Goal: Information Seeking & Learning: Compare options

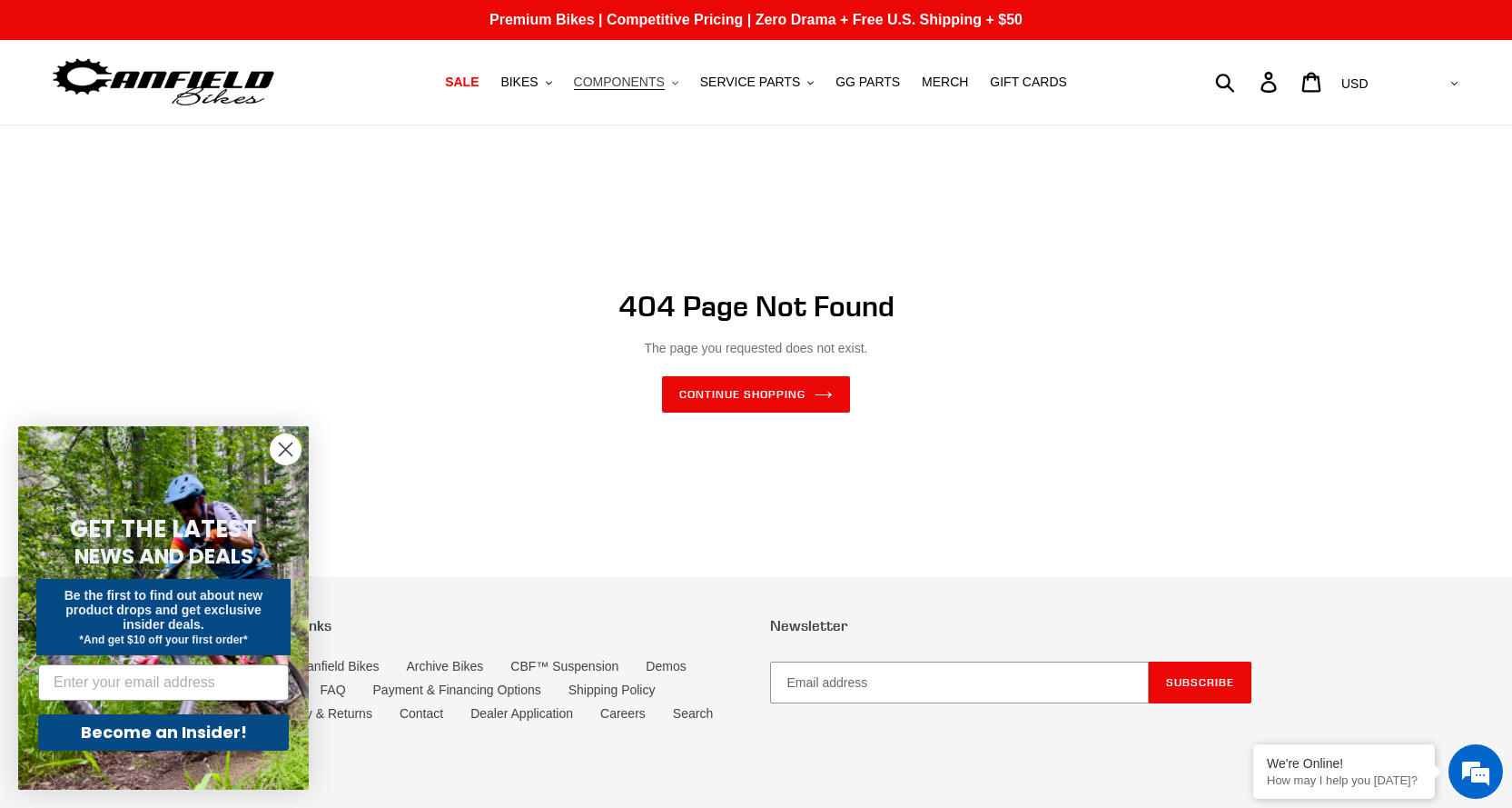
click at [632, 89] on span "COMPONENTS" at bounding box center [619, 82] width 90 height 16
click at [783, 85] on span "SERVICE PARTS" at bounding box center [750, 82] width 100 height 16
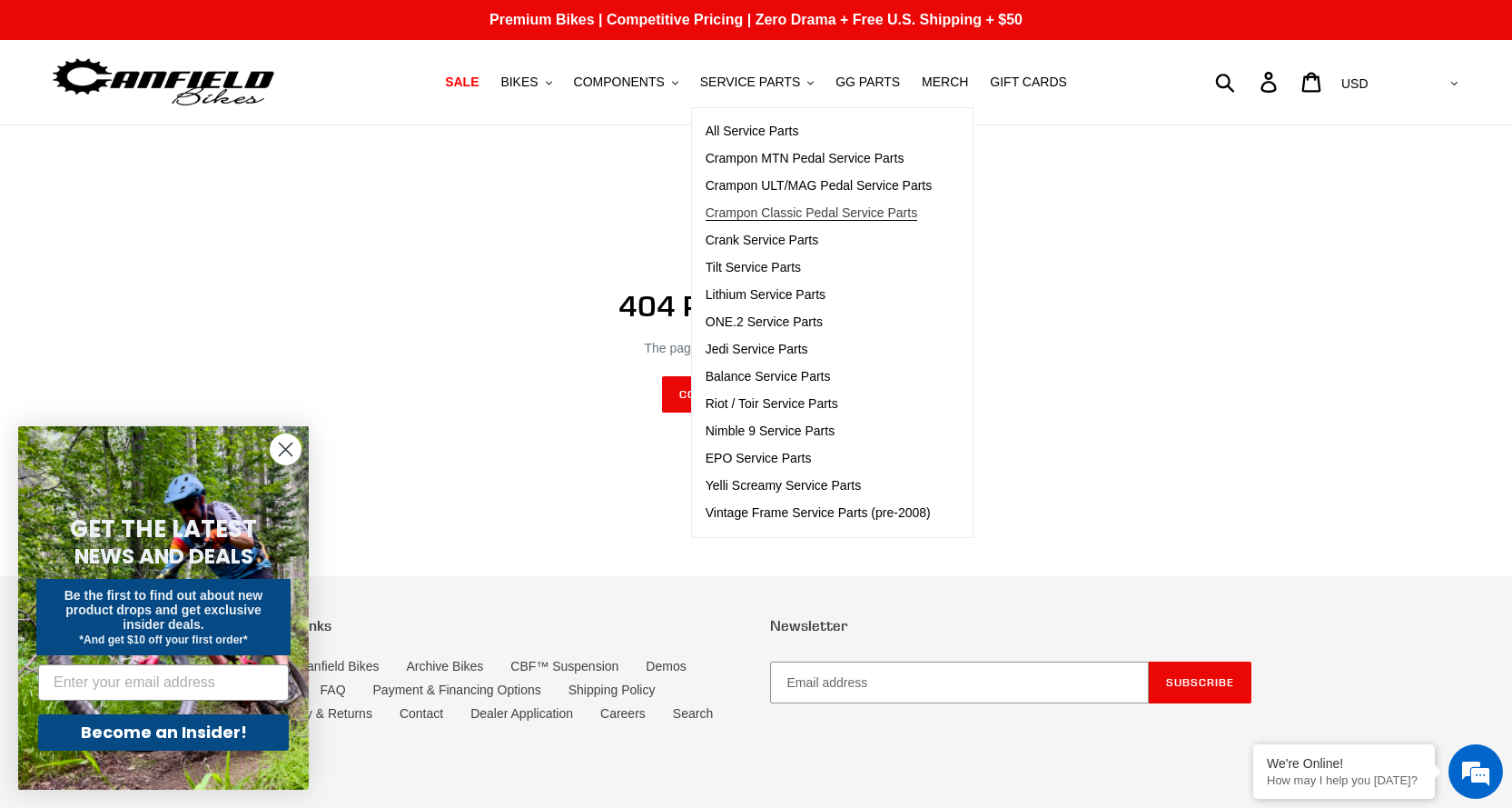
click at [774, 207] on span "Crampon Classic Pedal Service Parts" at bounding box center [812, 213] width 212 height 16
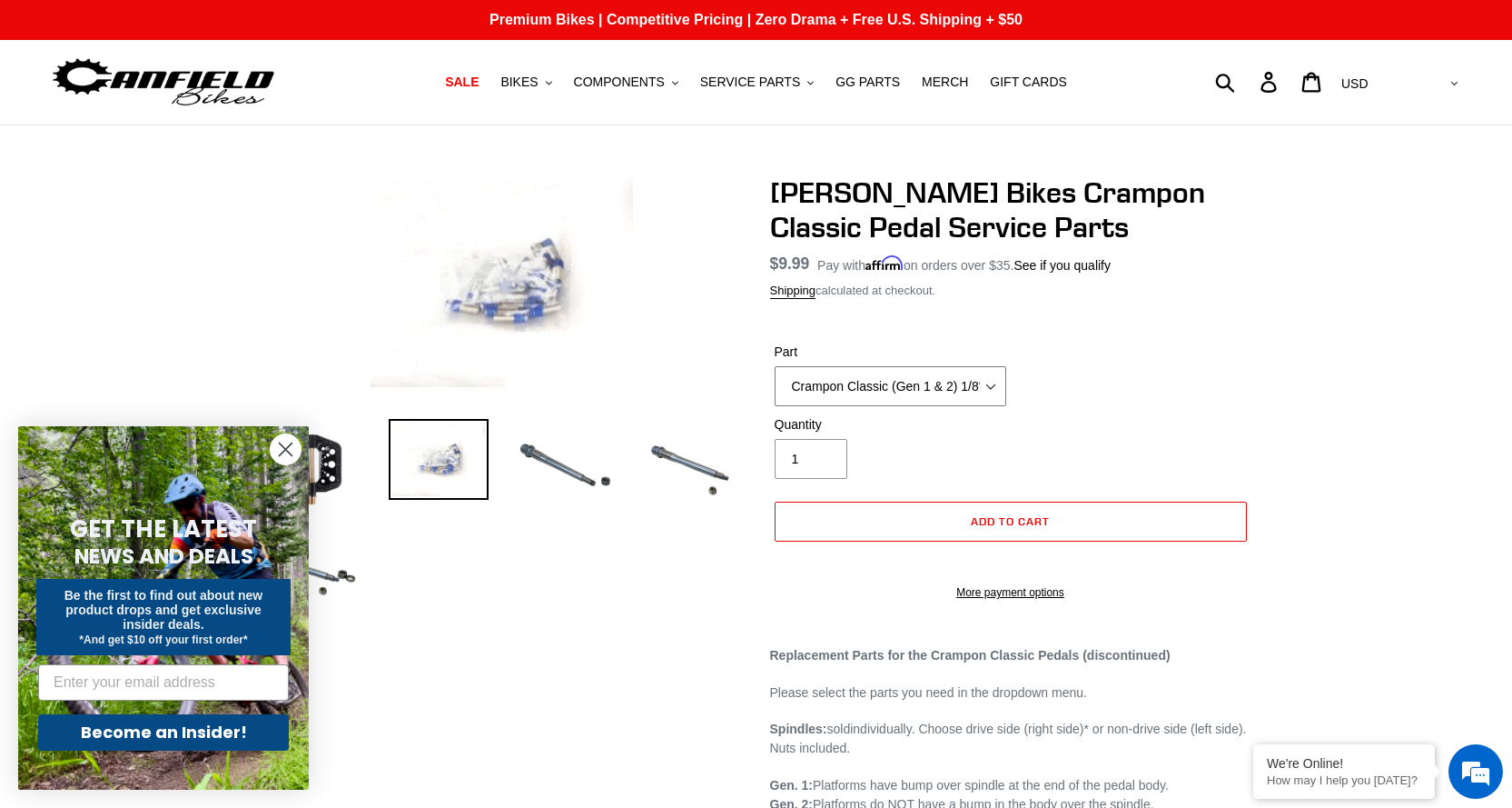
click at [947, 388] on select "Crampon Classic (Gen 1 & 2) 1/8'' Pin Kit (20) Crampon Classic (Gen 1 & 2) 1/8"…" at bounding box center [891, 387] width 232 height 40
click at [891, 377] on select "Crampon Classic (Gen 1 & 2) 1/8'' Pin Kit (20) Crampon Classic (Gen 1 & 2) 1/8"…" at bounding box center [891, 387] width 232 height 40
select select "Crampon Classic (Gen 1 & 2) 1/8" x 10mm 'Mud' Pin Kit (20)"
click at [775, 367] on select "Crampon Classic (Gen 1 & 2) 1/8'' Pin Kit (20) Crampon Classic (Gen 1 & 2) 1/8"…" at bounding box center [891, 387] width 232 height 40
click at [765, 84] on span "SERVICE PARTS" at bounding box center [750, 82] width 100 height 16
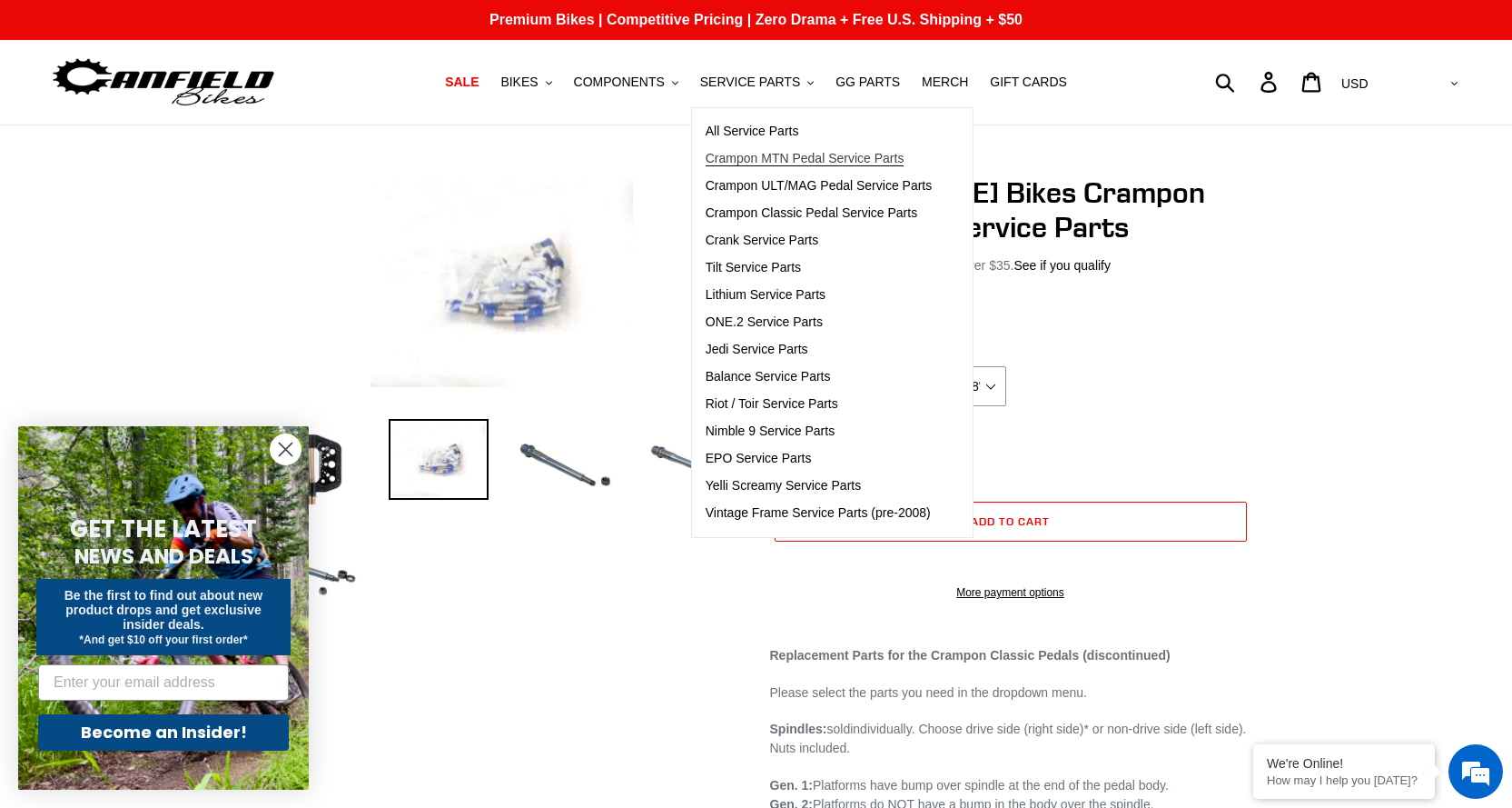
click at [783, 158] on span "Crampon MTN Pedal Service Parts" at bounding box center [806, 158] width 199 height 16
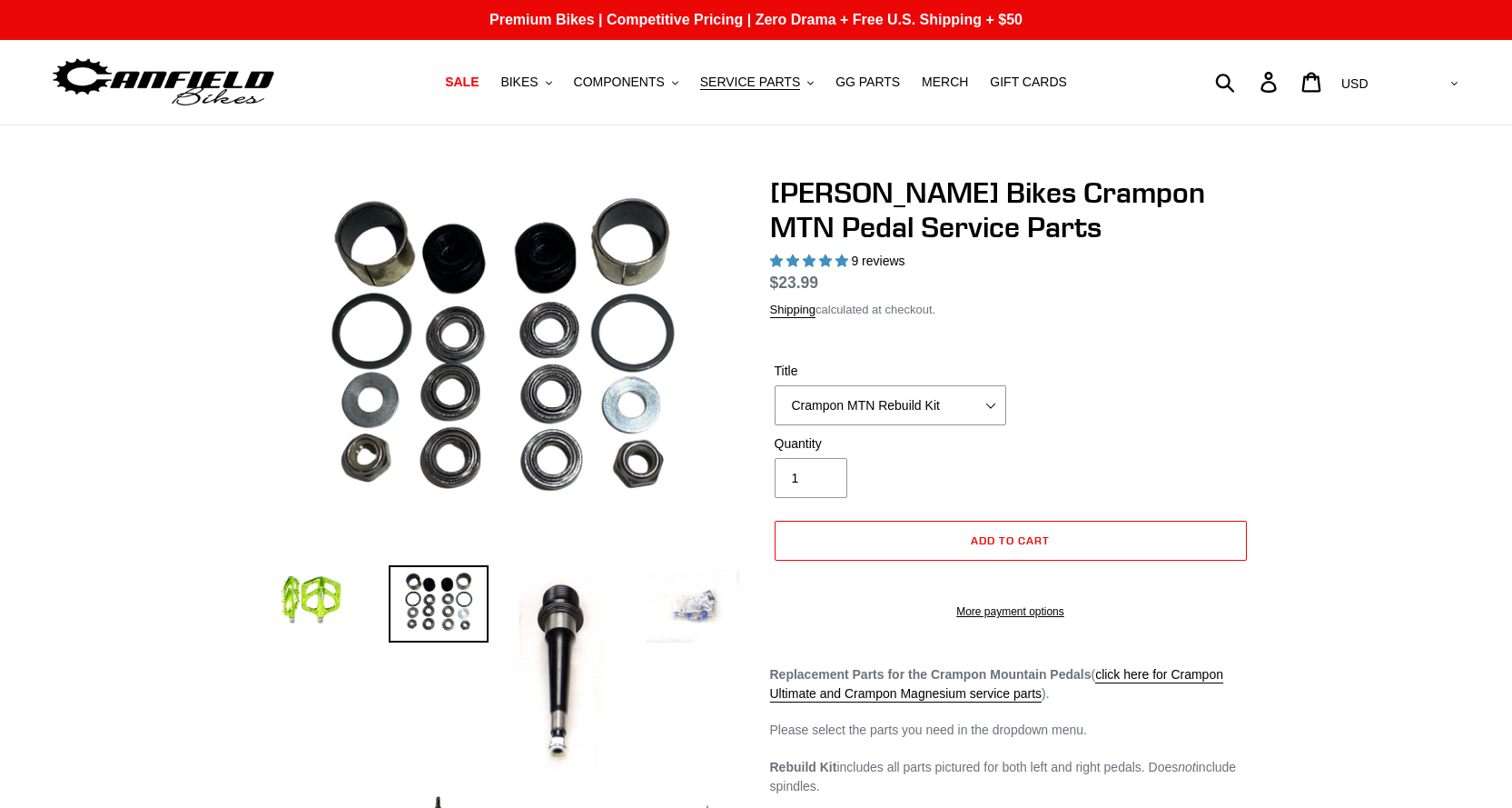
select select "highest-rating"
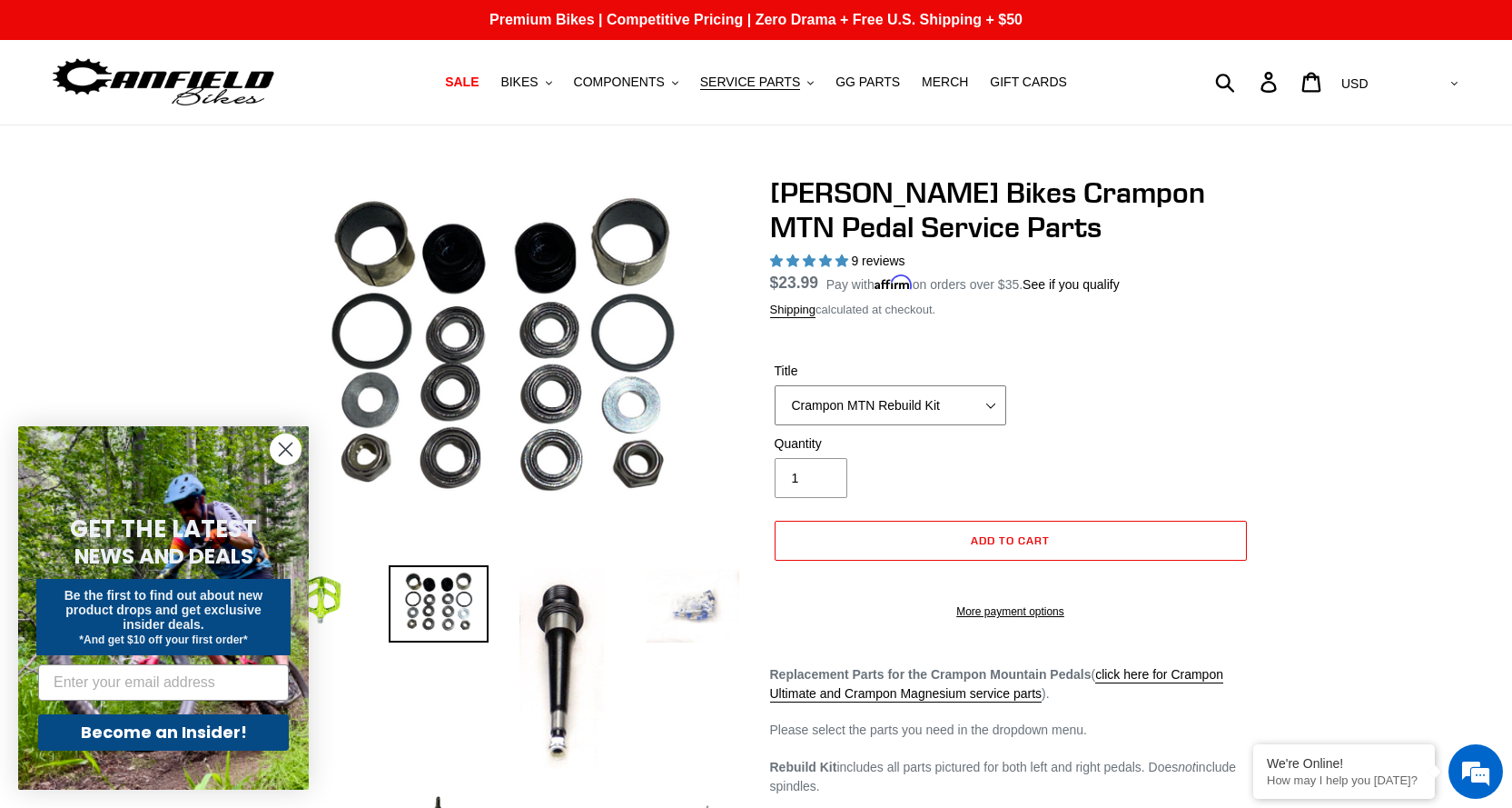
click at [905, 408] on select "Crampon MTN Rebuild Kit Crampon MTN 4mm x 8mm Pin Kit - Silver (20) Crampon MTN…" at bounding box center [891, 406] width 232 height 40
select select "Crampon MTN 4mm x 10mm 'Mud' Pin Kit (20)"
click at [775, 386] on select "Crampon MTN Rebuild Kit Crampon MTN 4mm x 8mm Pin Kit - Silver (20) Crampon MTN…" at bounding box center [891, 406] width 232 height 40
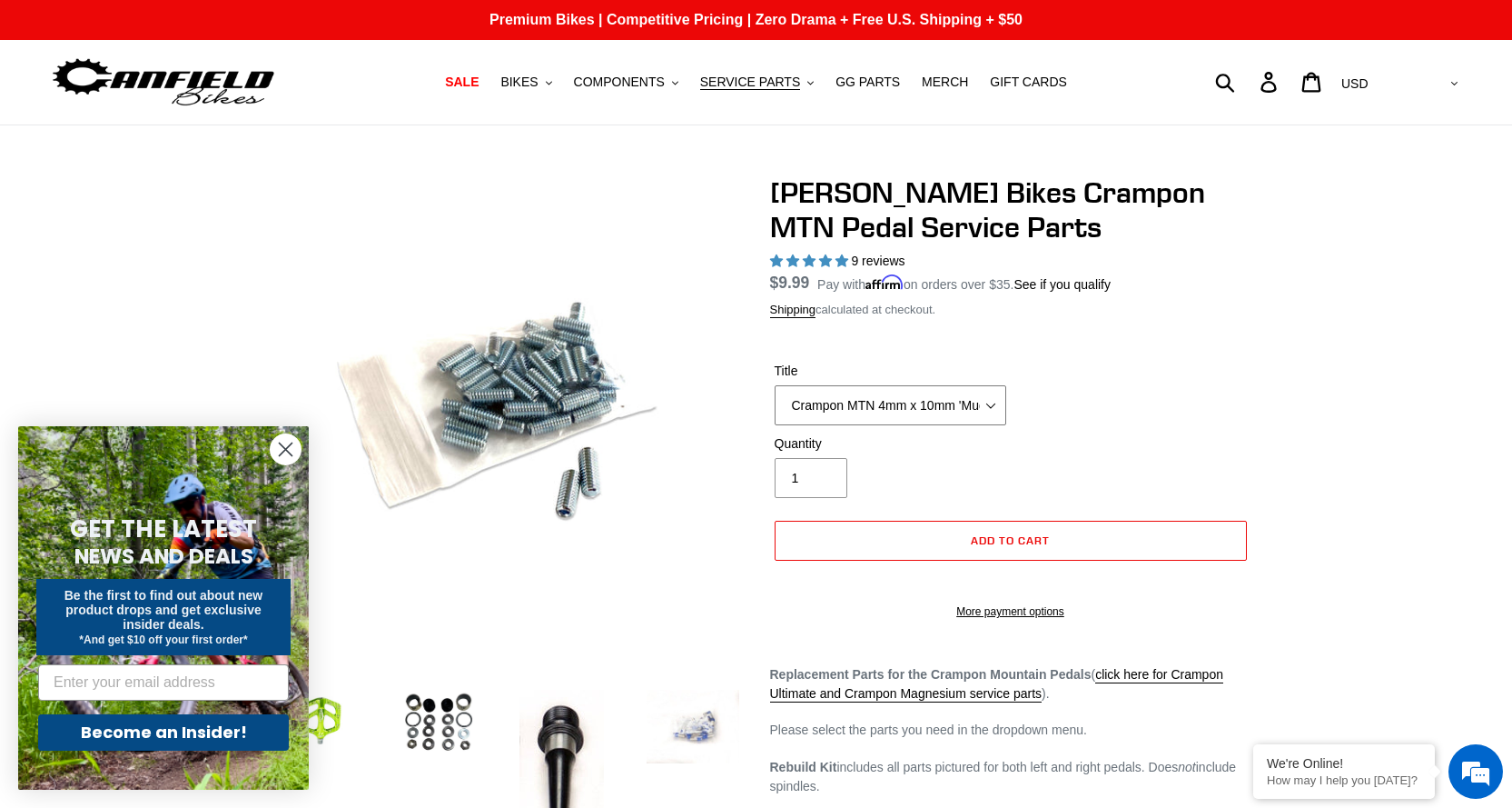
click at [948, 409] on select "Crampon MTN Rebuild Kit Crampon MTN 4mm x 8mm Pin Kit - Silver (20) Crampon MTN…" at bounding box center [891, 406] width 232 height 40
click at [890, 415] on select "Crampon MTN Rebuild Kit Crampon MTN 4mm x 8mm Pin Kit - Silver (20) Crampon MTN…" at bounding box center [891, 406] width 232 height 40
click at [739, 97] on nav "SALE BIKES .cls-1{fill:#231f20} SHOP ALL BIKES SHOP DEMO BIKES - On SALE Now! J…" at bounding box center [756, 82] width 707 height 84
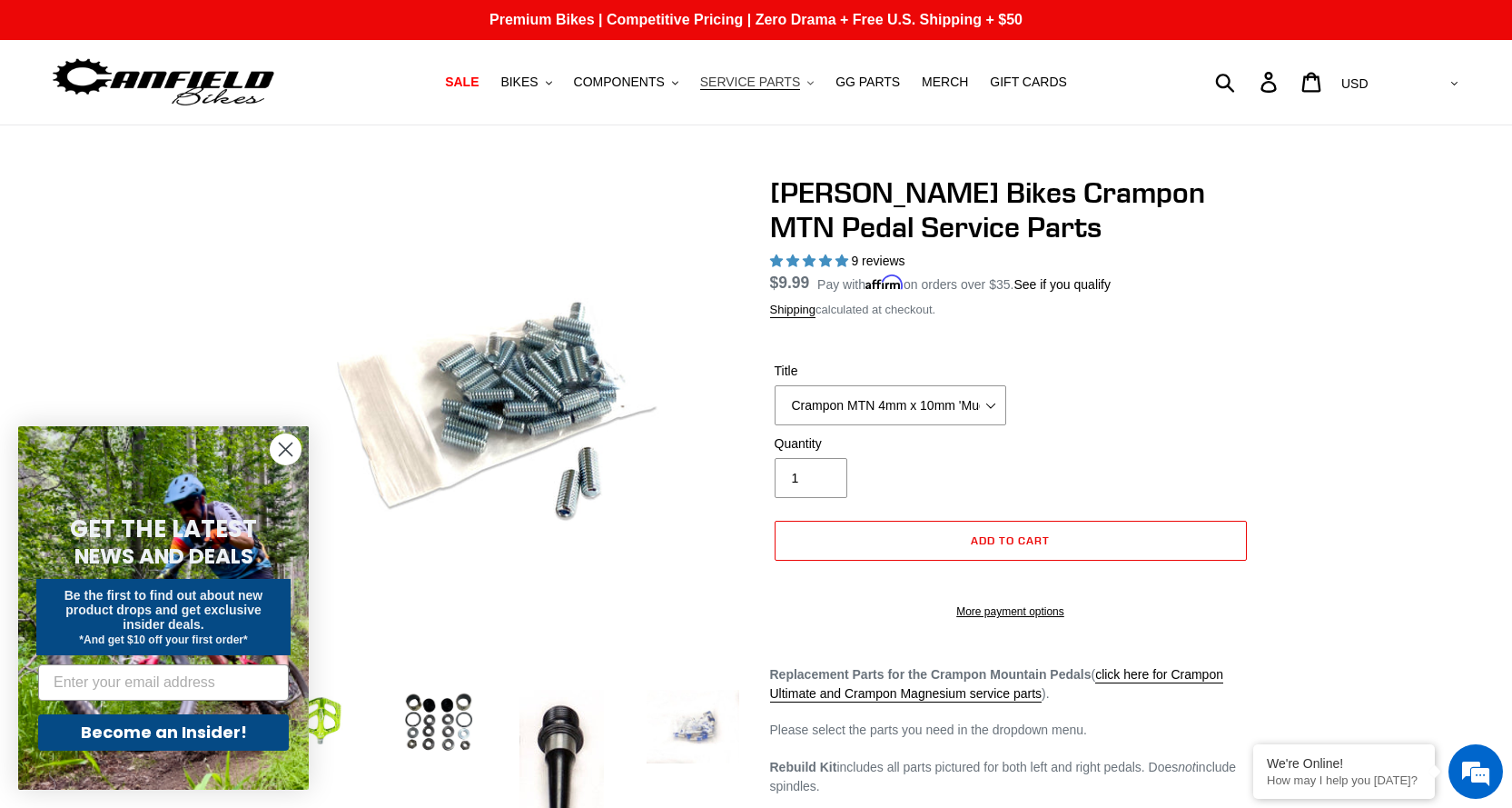
click at [742, 89] on span "SERVICE PARTS" at bounding box center [750, 82] width 100 height 16
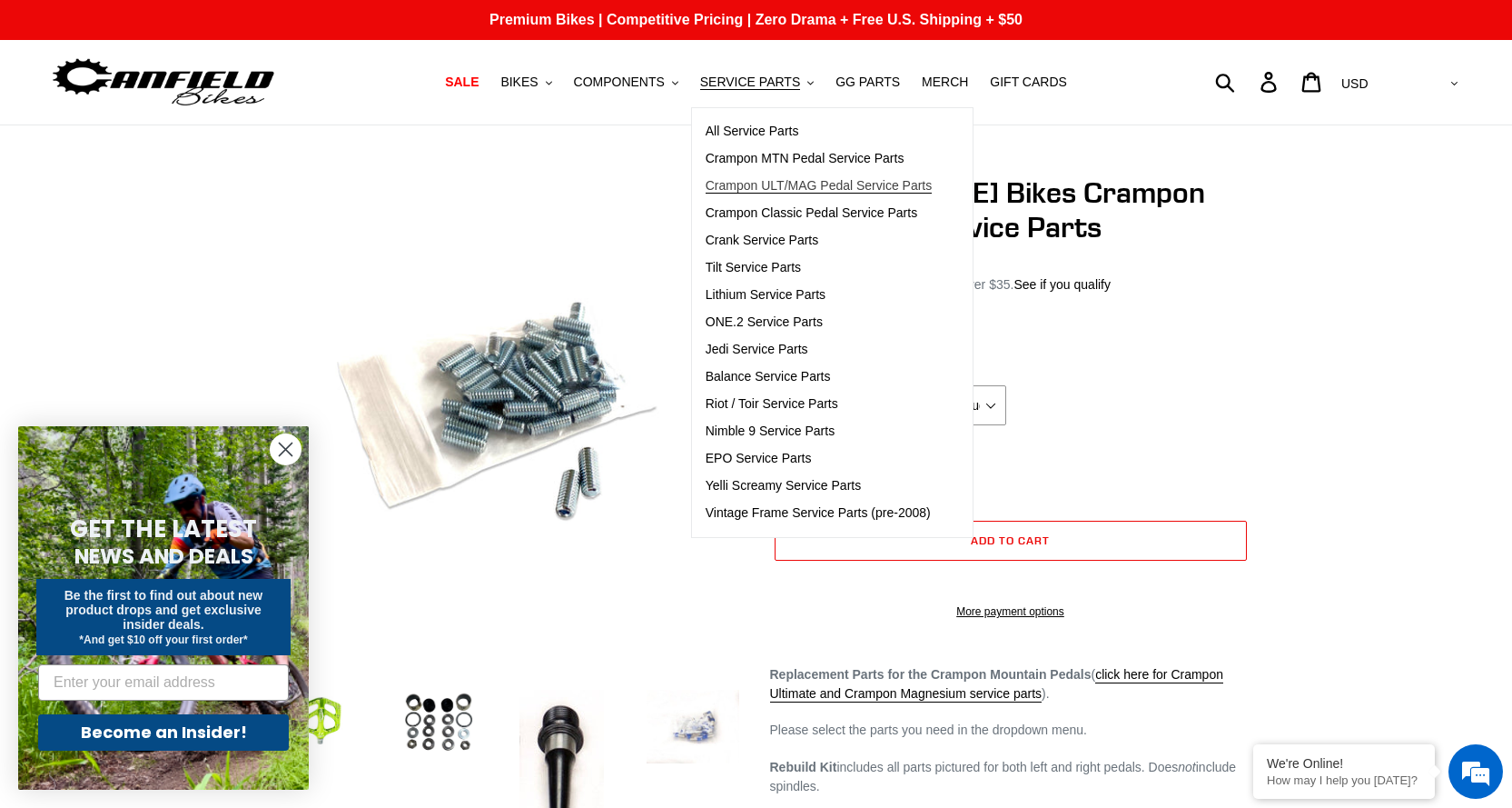
click at [767, 186] on span "Crampon ULT/MAG Pedal Service Parts" at bounding box center [819, 186] width 227 height 16
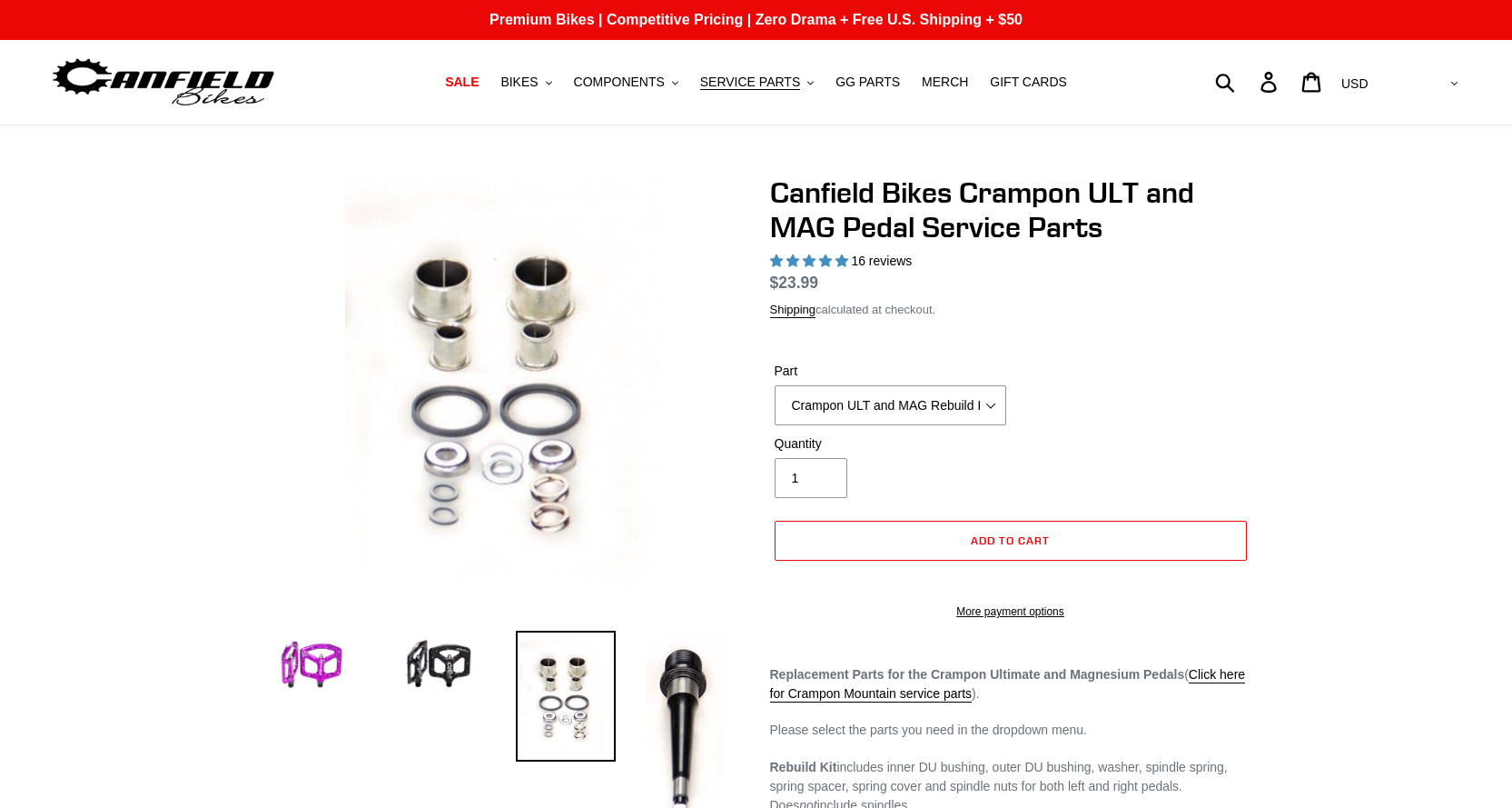
select select "highest-rating"
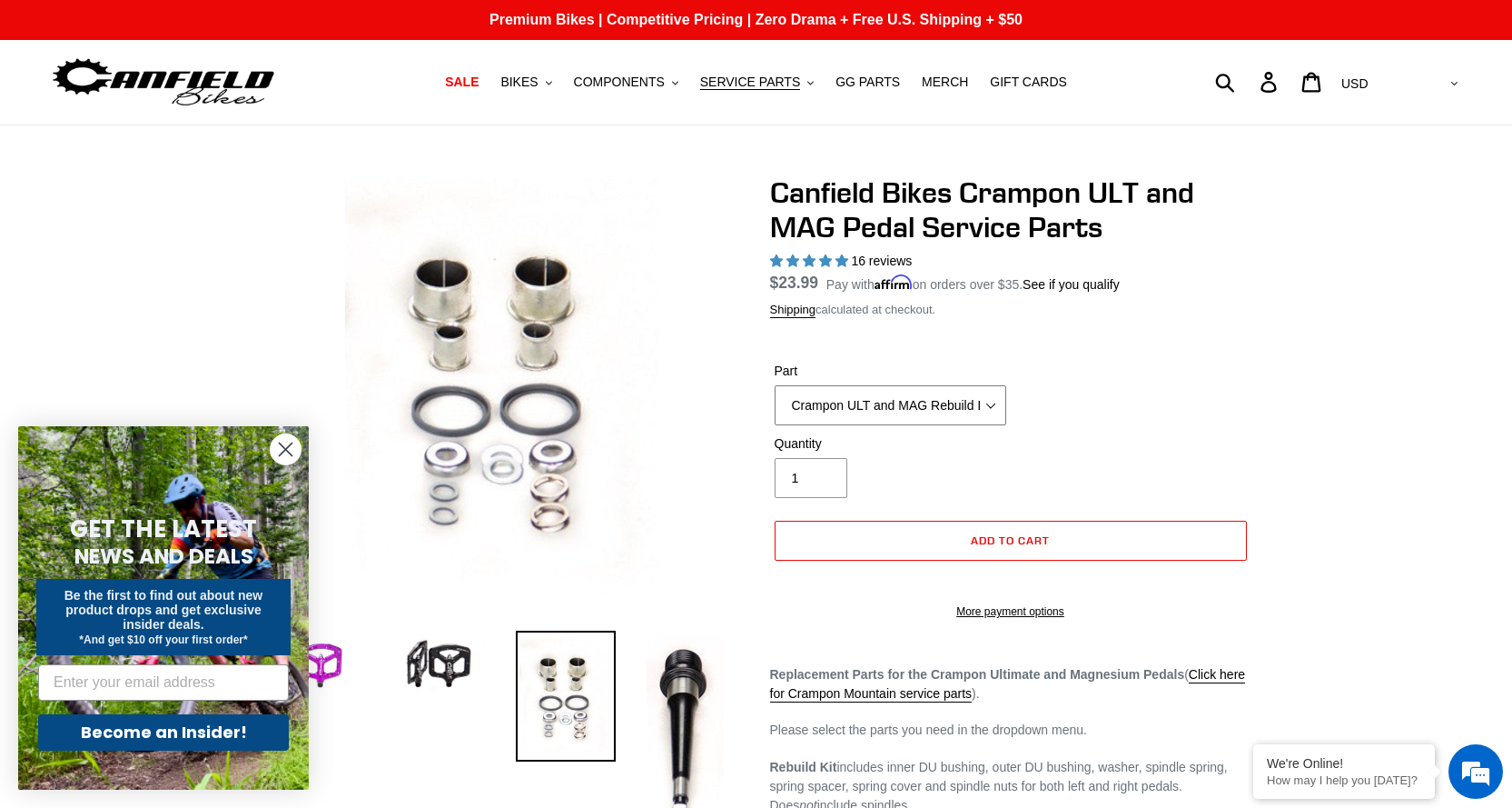
click at [930, 405] on select "Crampon ULT and MAG Rebuild Kit Crampon ULT and MAG 4mm x 8mm Pin Kit - Silver …" at bounding box center [891, 406] width 232 height 40
select select "Crampon ULT and MAG 1/8" x 10mm 'Mud' Pin Kit (20)"
click at [775, 386] on select "Crampon ULT and MAG Rebuild Kit Crampon ULT and MAG 4mm x 8mm Pin Kit - Silver …" at bounding box center [891, 406] width 232 height 40
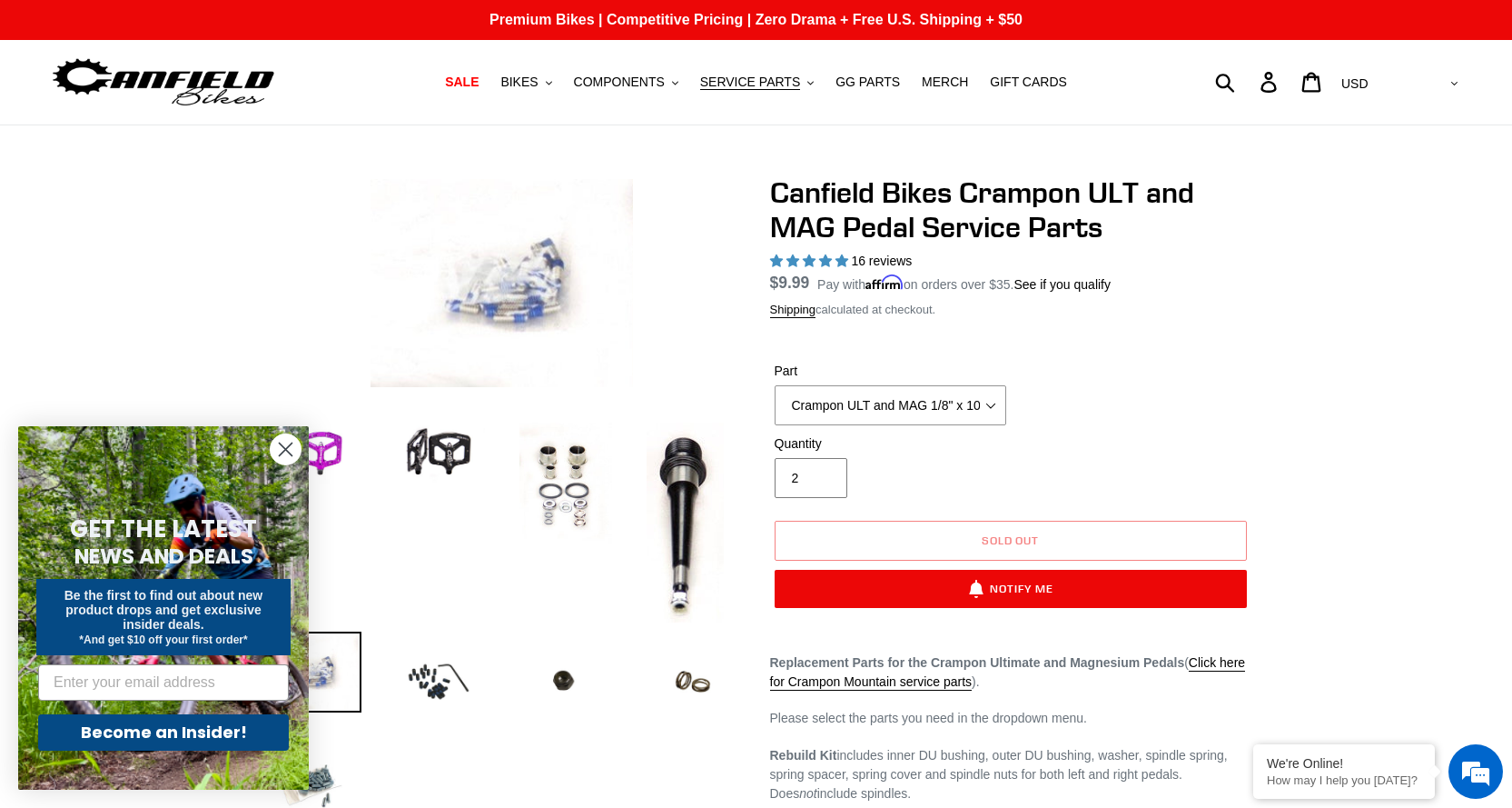
click at [823, 472] on input "2" at bounding box center [811, 478] width 73 height 40
click at [926, 502] on div "Quantity 2" at bounding box center [1010, 471] width 481 height 73
click at [824, 482] on input "1" at bounding box center [811, 478] width 73 height 40
type input "2"
click at [824, 471] on input "2" at bounding box center [811, 478] width 73 height 40
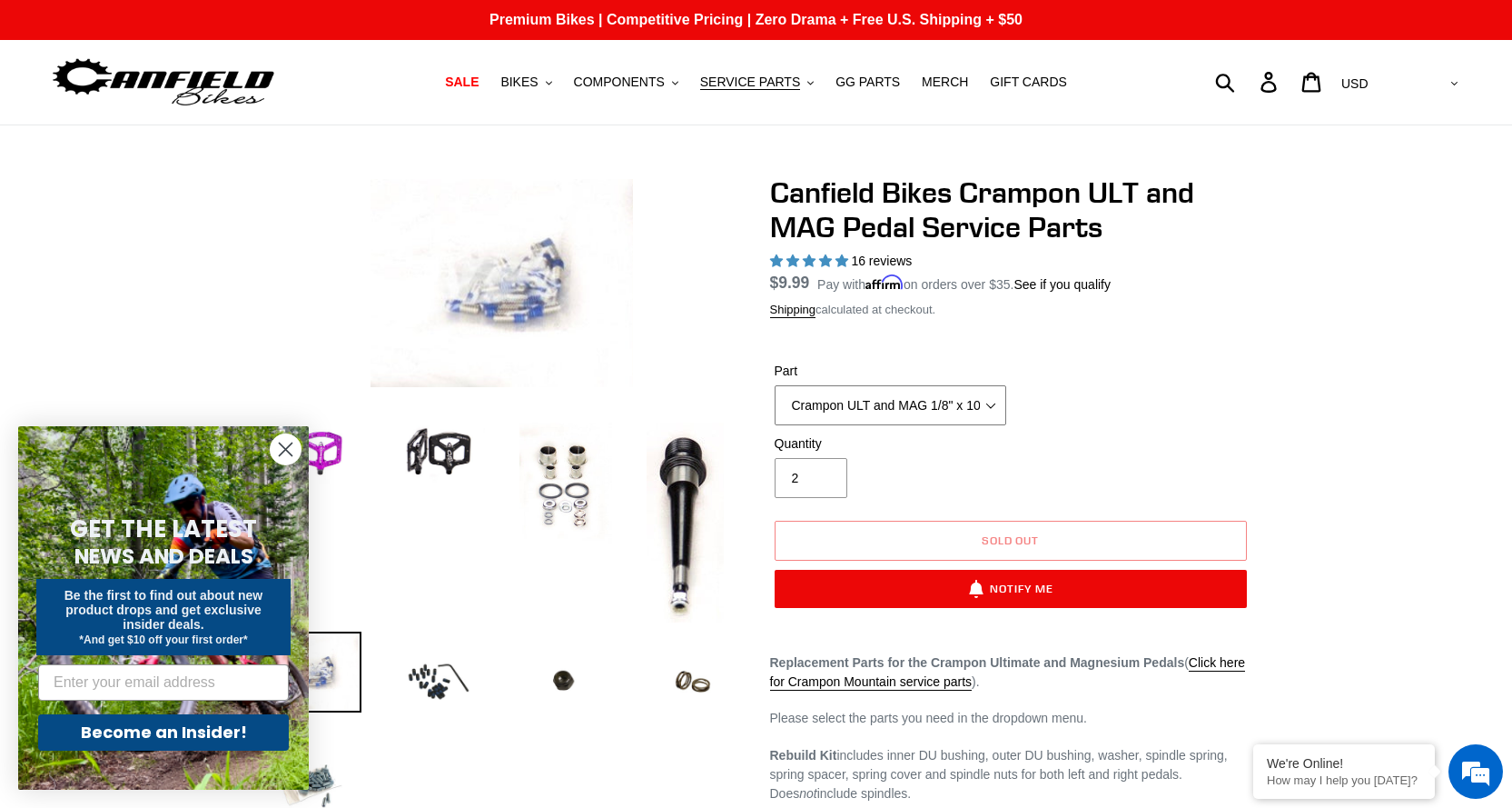
click at [950, 391] on select "Crampon ULT and MAG Rebuild Kit Crampon ULT and MAG 4mm x 8mm Pin Kit - Silver …" at bounding box center [891, 406] width 232 height 40
select select "Crampon ULT and MAG 1/8'' Pin Kit (20)"
click at [775, 386] on select "Crampon ULT and MAG Rebuild Kit Crampon ULT and MAG 4mm x 8mm Pin Kit - Silver …" at bounding box center [891, 406] width 232 height 40
click at [946, 496] on div "Quantity 2" at bounding box center [890, 466] width 240 height 64
click at [927, 402] on select "Crampon ULT and MAG Rebuild Kit Crampon ULT and MAG 4mm x 8mm Pin Kit - Silver …" at bounding box center [891, 406] width 232 height 40
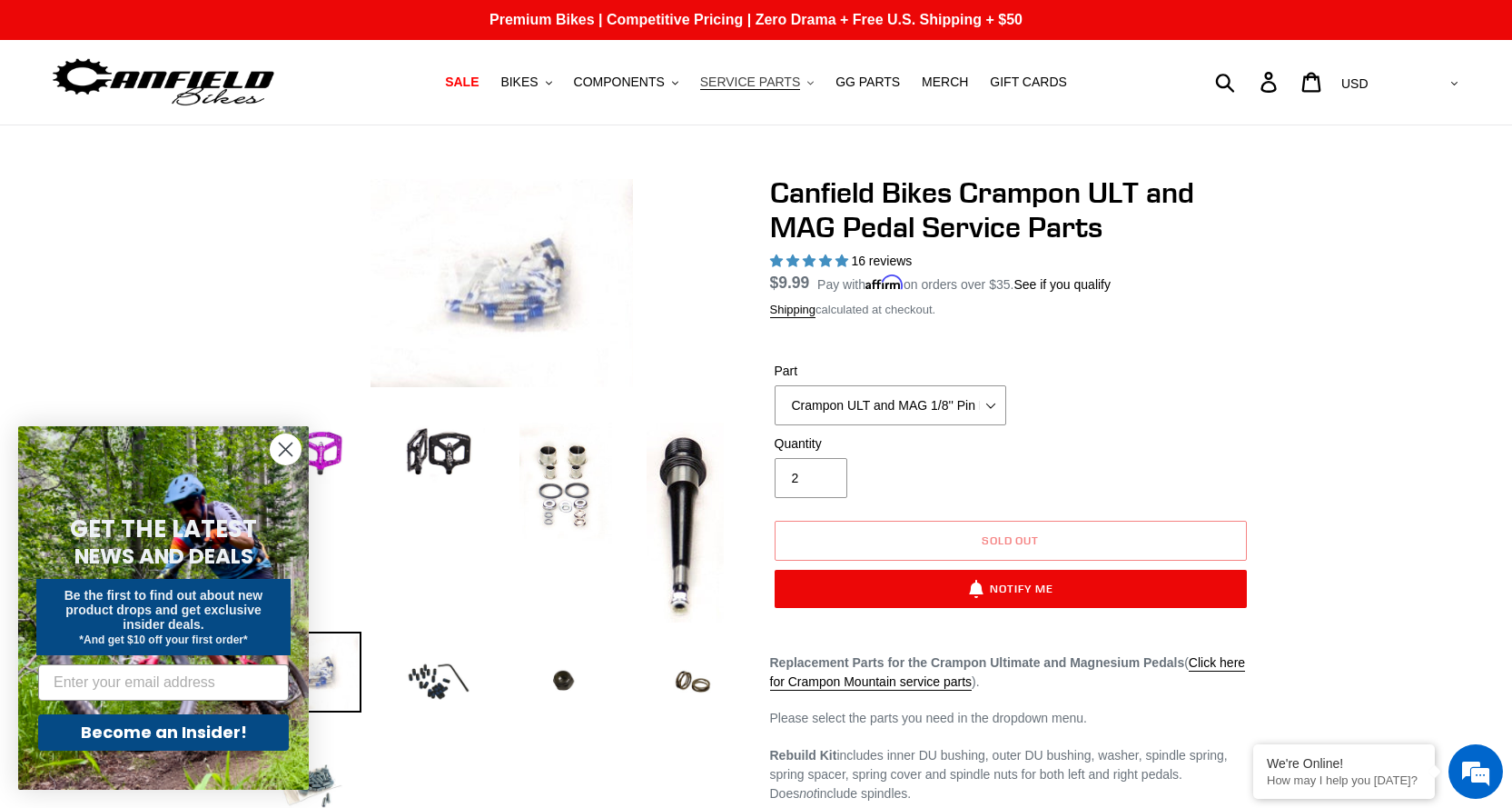
click at [755, 90] on span "SERVICE PARTS" at bounding box center [750, 82] width 100 height 16
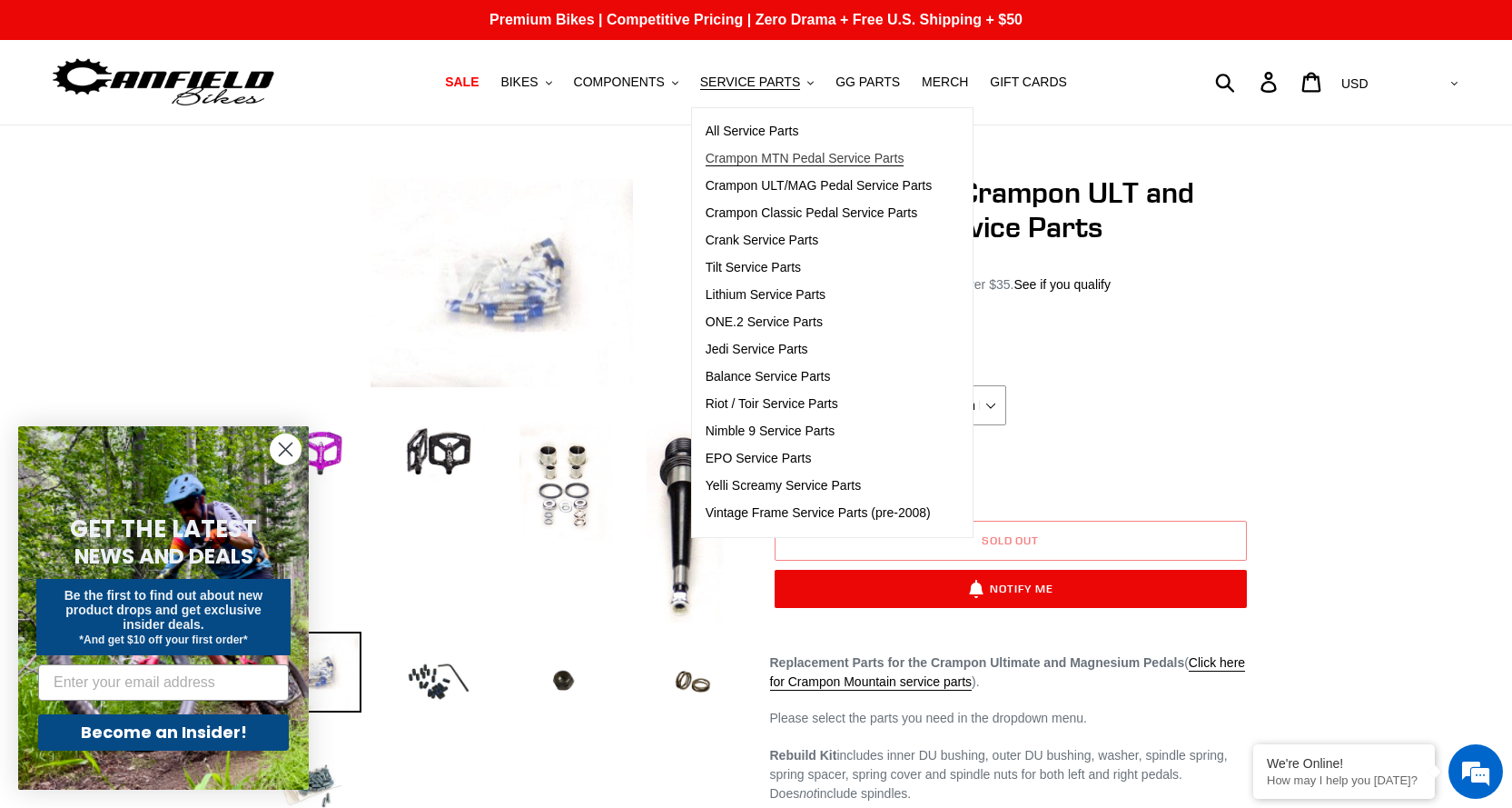
click at [796, 165] on span "Crampon MTN Pedal Service Parts" at bounding box center [806, 158] width 199 height 16
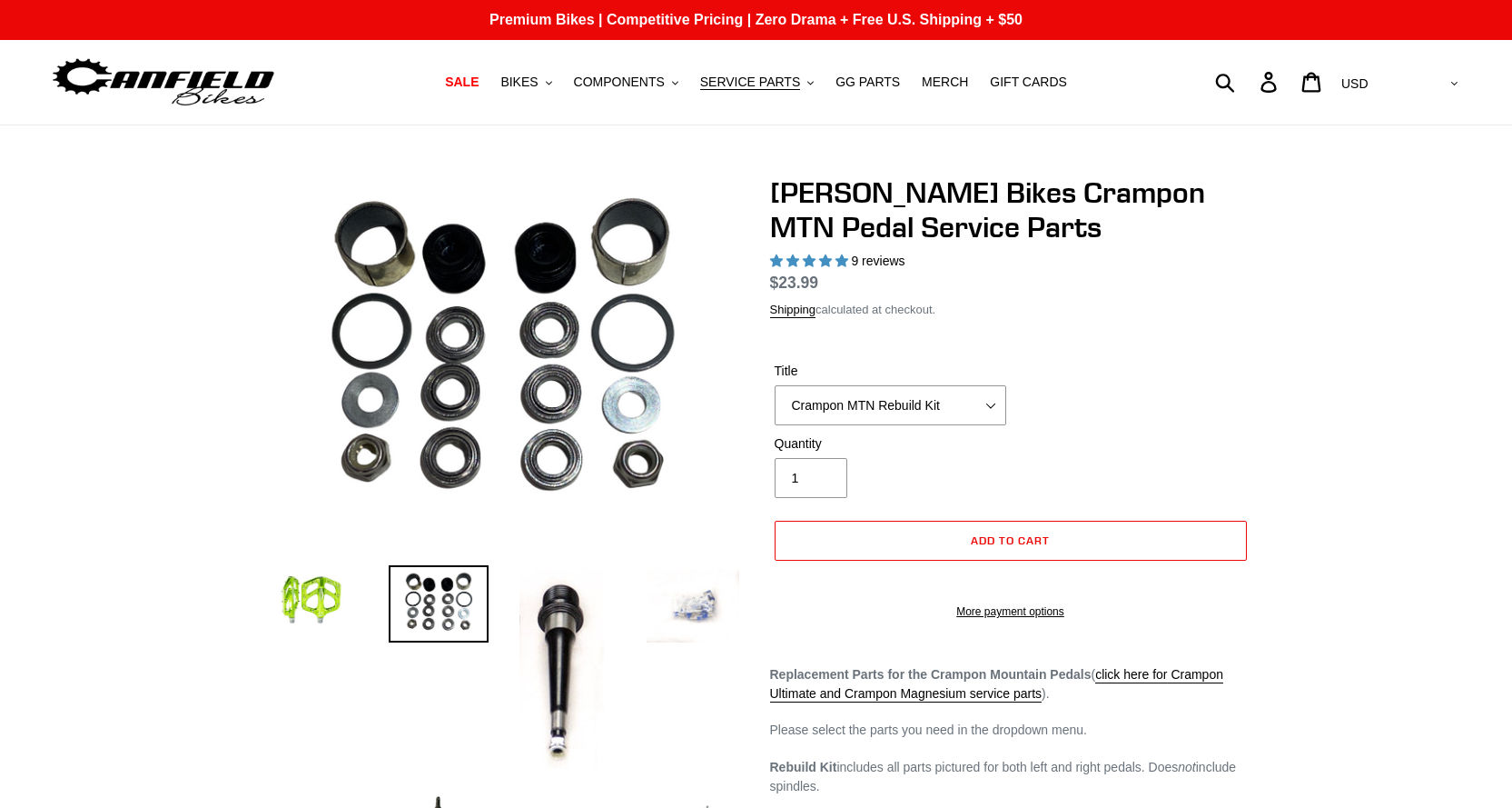
select select "highest-rating"
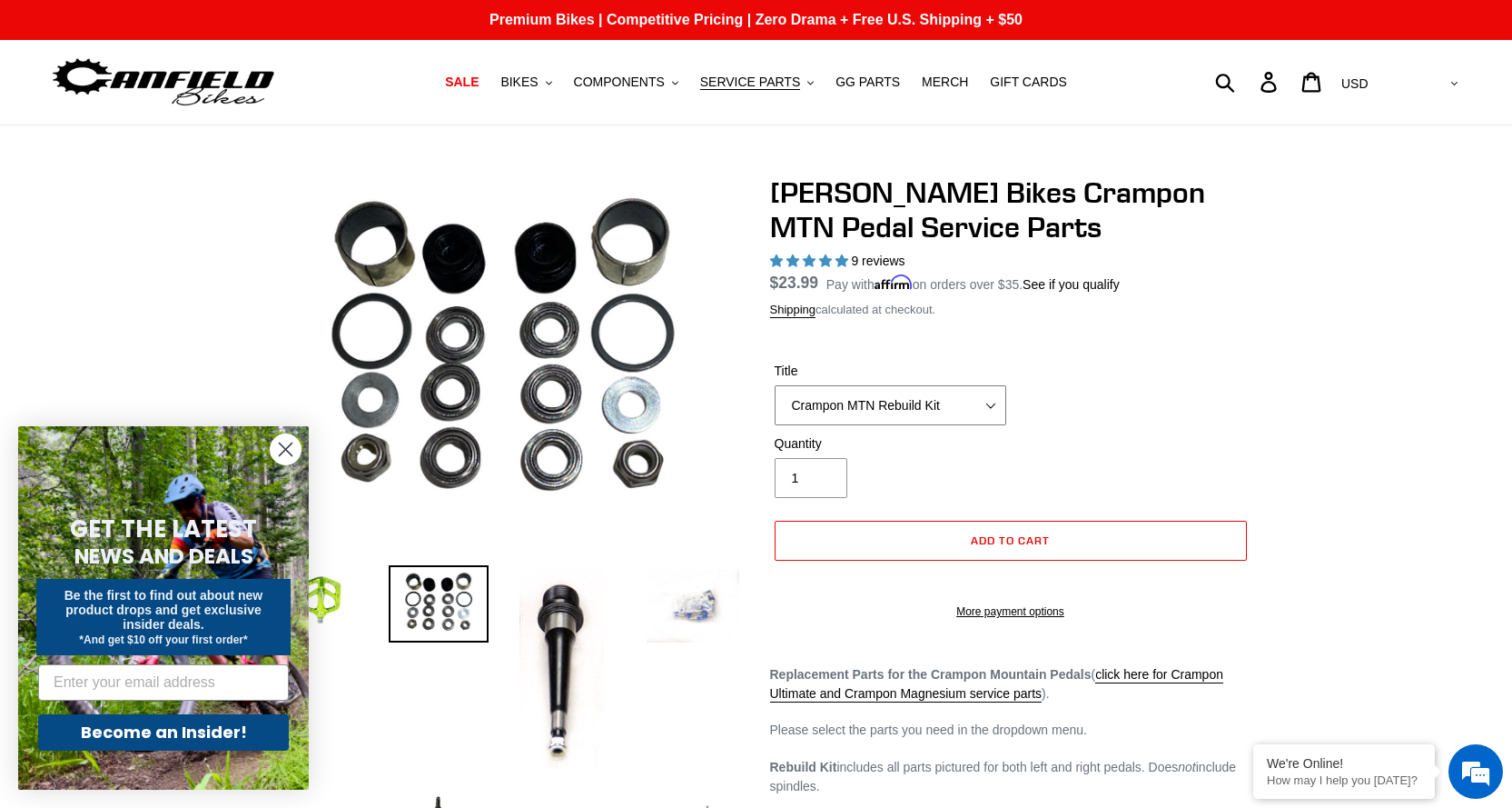
click at [862, 400] on select "Crampon MTN Rebuild Kit Crampon MTN 4mm x 8mm Pin Kit - Silver (20) Crampon MTN…" at bounding box center [891, 406] width 232 height 40
select select "Crampon MTN 1/8" x 10mm 'Mud' Pin Kit (20)"
click at [775, 386] on select "Crampon MTN Rebuild Kit Crampon MTN 4mm x 8mm Pin Kit - Silver (20) Crampon MTN…" at bounding box center [891, 406] width 232 height 40
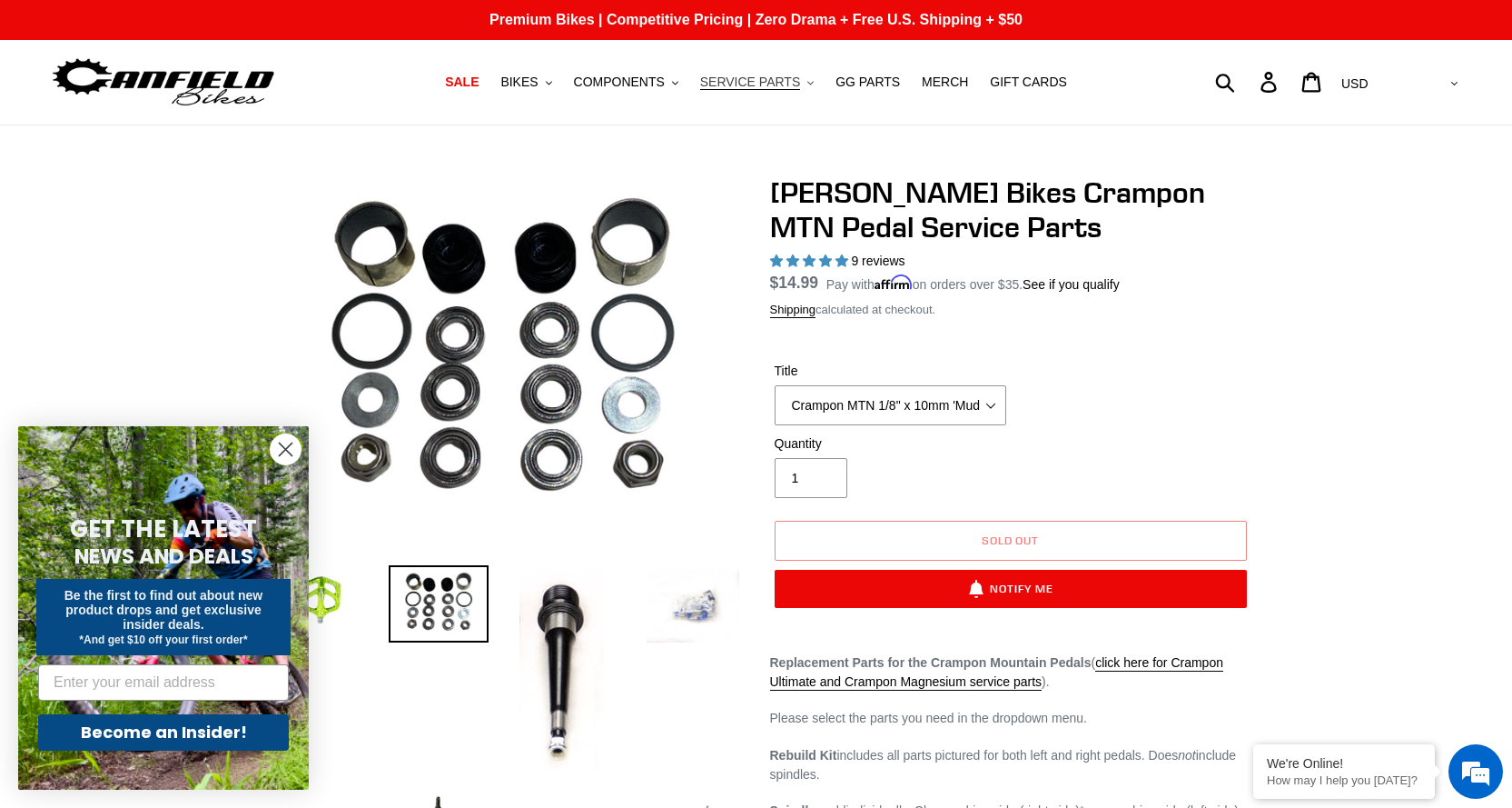
click at [744, 87] on span "SERVICE PARTS" at bounding box center [750, 82] width 100 height 16
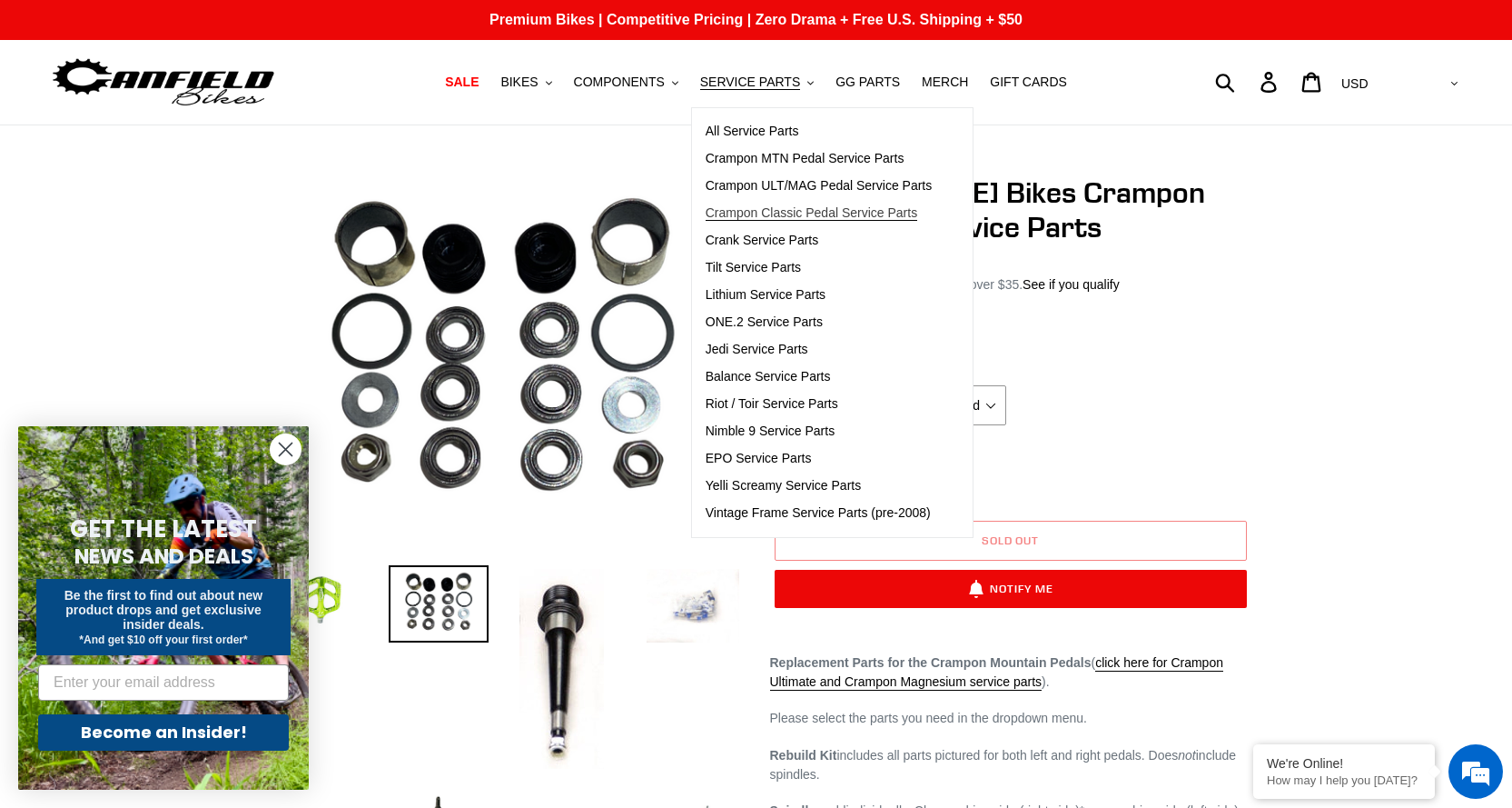
click at [776, 210] on span "Crampon Classic Pedal Service Parts" at bounding box center [812, 213] width 212 height 16
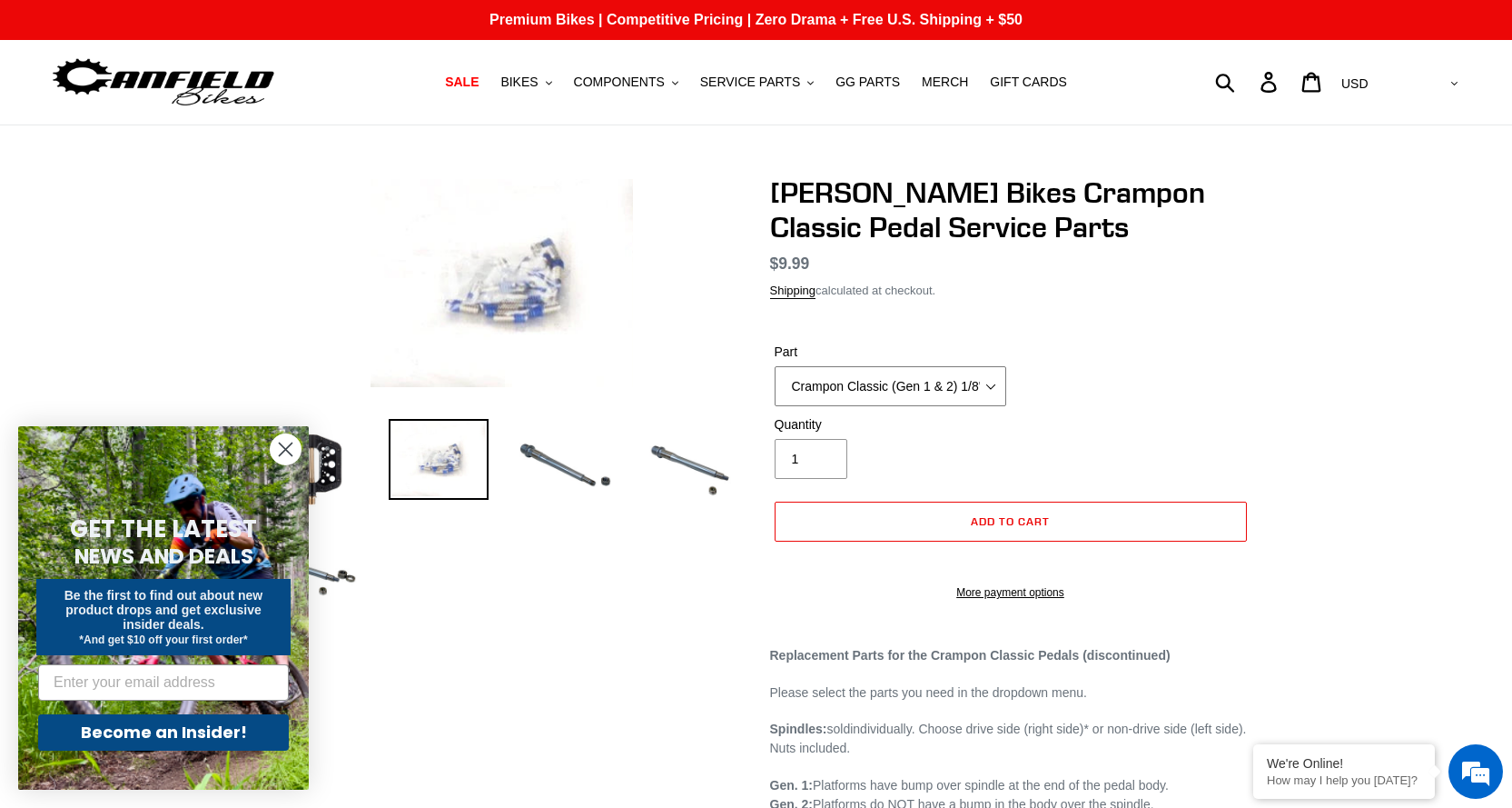
click at [945, 385] on select "Crampon Classic (Gen 1 & 2) 1/8'' Pin Kit (20) Crampon Classic (Gen 1 & 2) 1/8"…" at bounding box center [891, 387] width 232 height 40
select select "Crampon Classic (Gen 1 & 2) 1/8" x 10mm 'Mud' Pin Kit (20)"
click at [775, 367] on select "Crampon Classic (Gen 1 & 2) 1/8'' Pin Kit (20) Crampon Classic (Gen 1 & 2) 1/8"…" at bounding box center [891, 387] width 232 height 40
click at [953, 435] on div "Quantity 1" at bounding box center [890, 447] width 240 height 64
click at [867, 403] on select "Crampon Classic (Gen 1 & 2) 1/8'' Pin Kit (20) Crampon Classic (Gen 1 & 2) 1/8"…" at bounding box center [891, 387] width 232 height 40
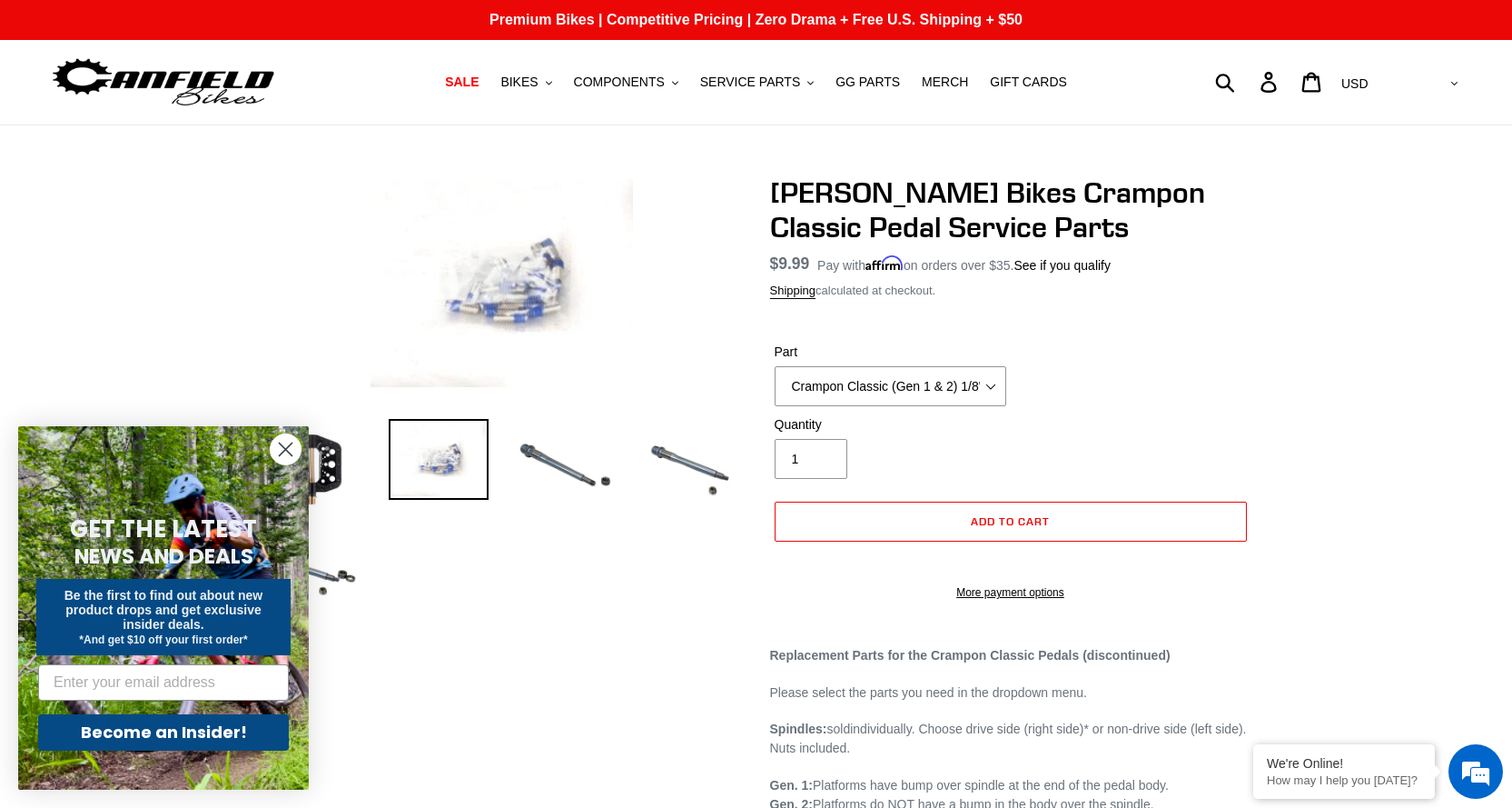
click at [1086, 335] on form "Part Crampon Classic (Gen 1 & 2) 1/8'' Pin Kit (20) Crampon Classic (Gen 1 & 2)…" at bounding box center [1010, 466] width 481 height 305
